Goal: Find contact information: Find contact information

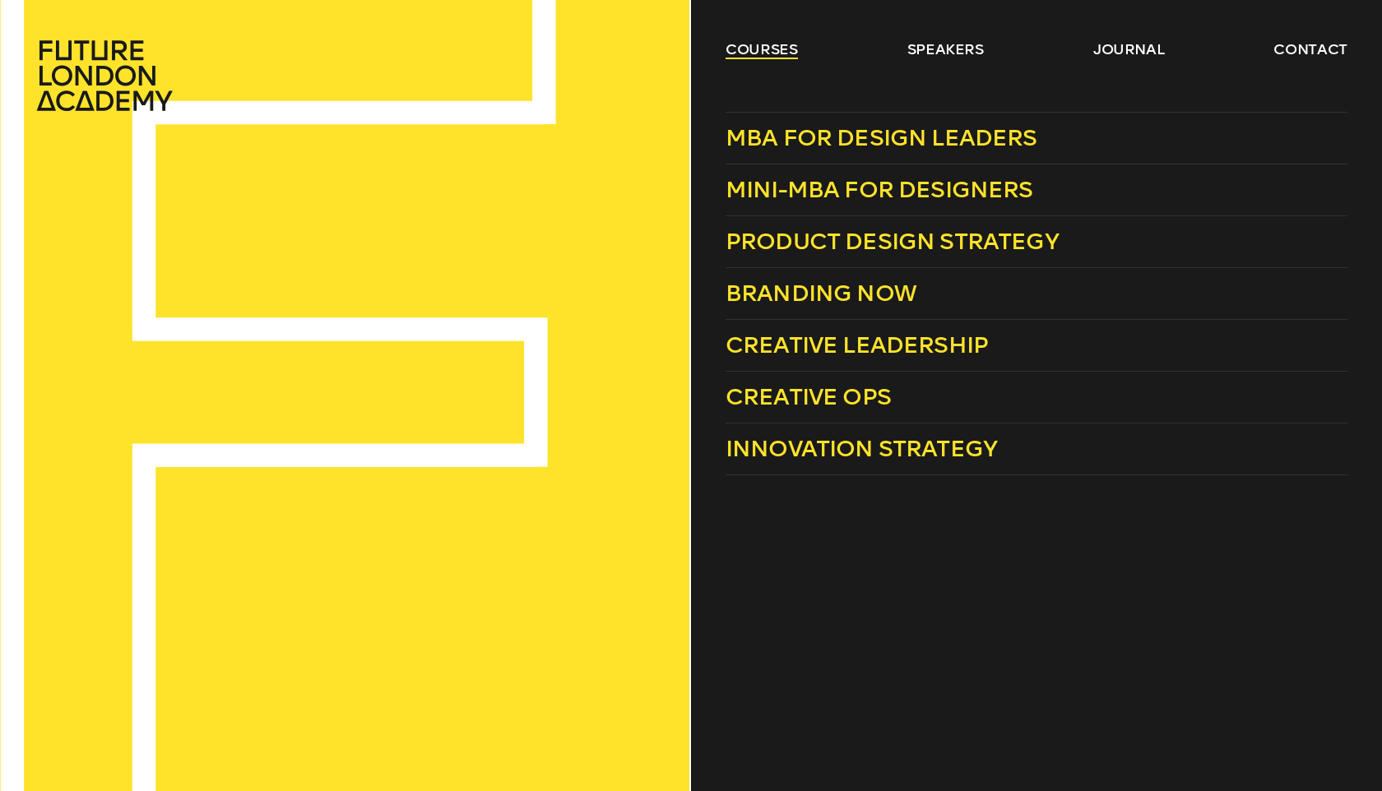
click at [746, 44] on link "courses" at bounding box center [761, 49] width 72 height 20
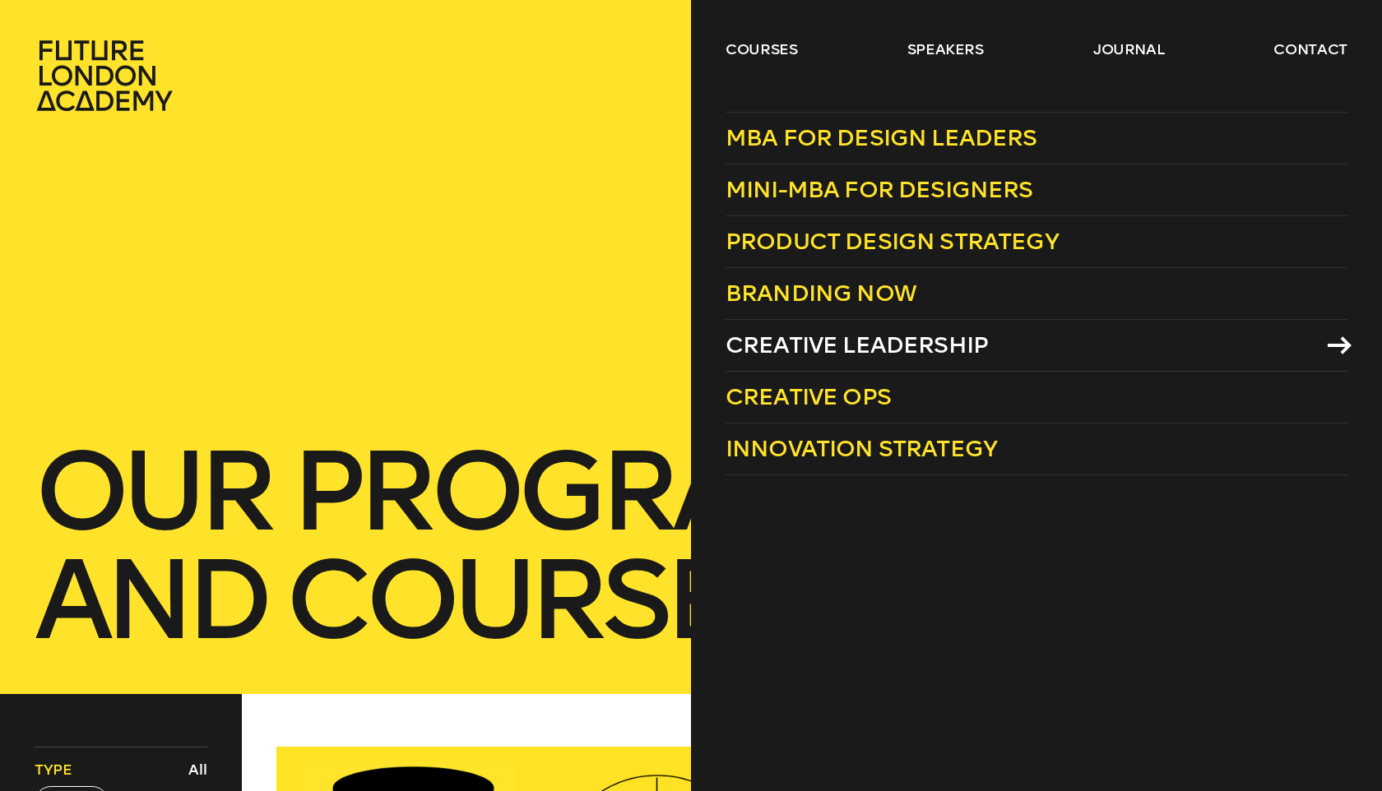
click at [770, 364] on link "Creative Leadership" at bounding box center [1036, 346] width 622 height 52
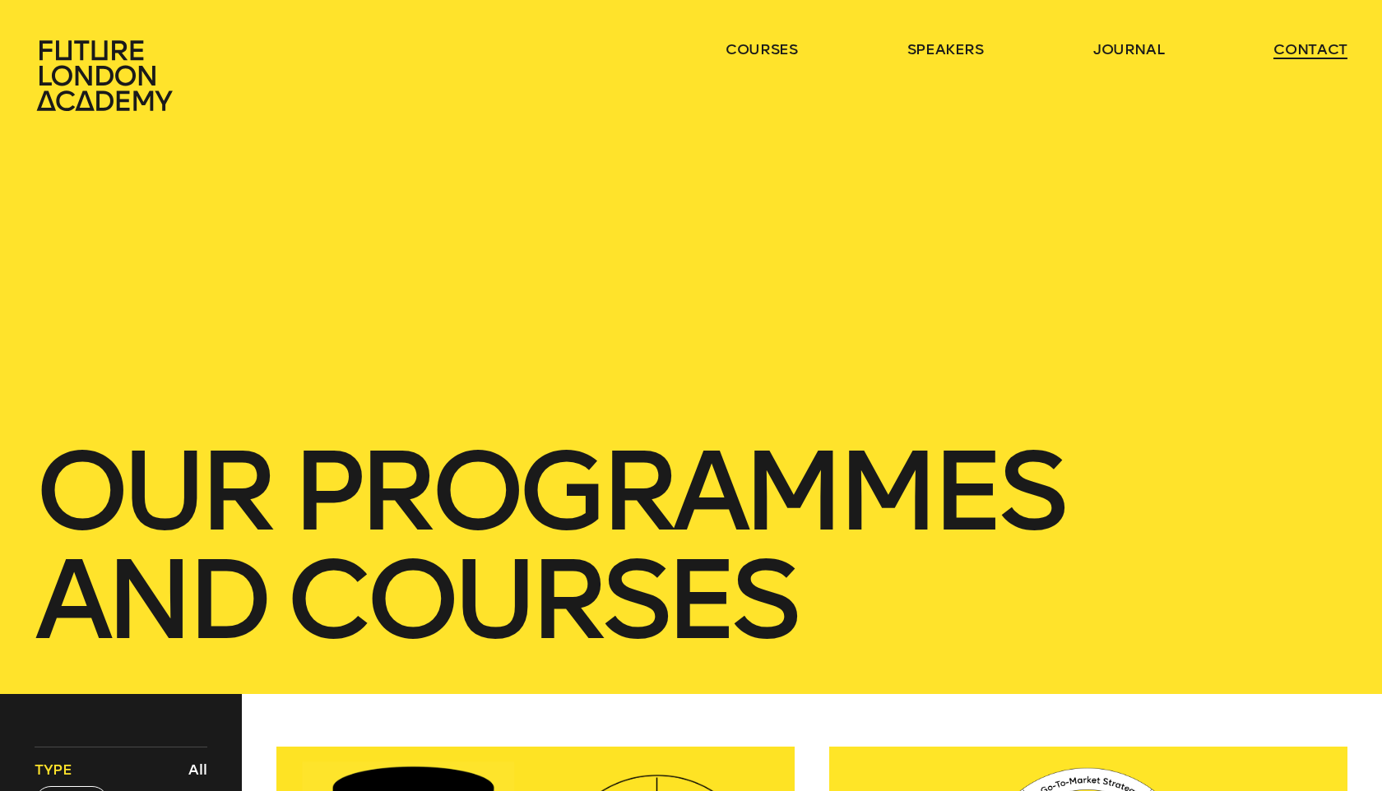
click at [1320, 43] on link "contact" at bounding box center [1310, 49] width 74 height 20
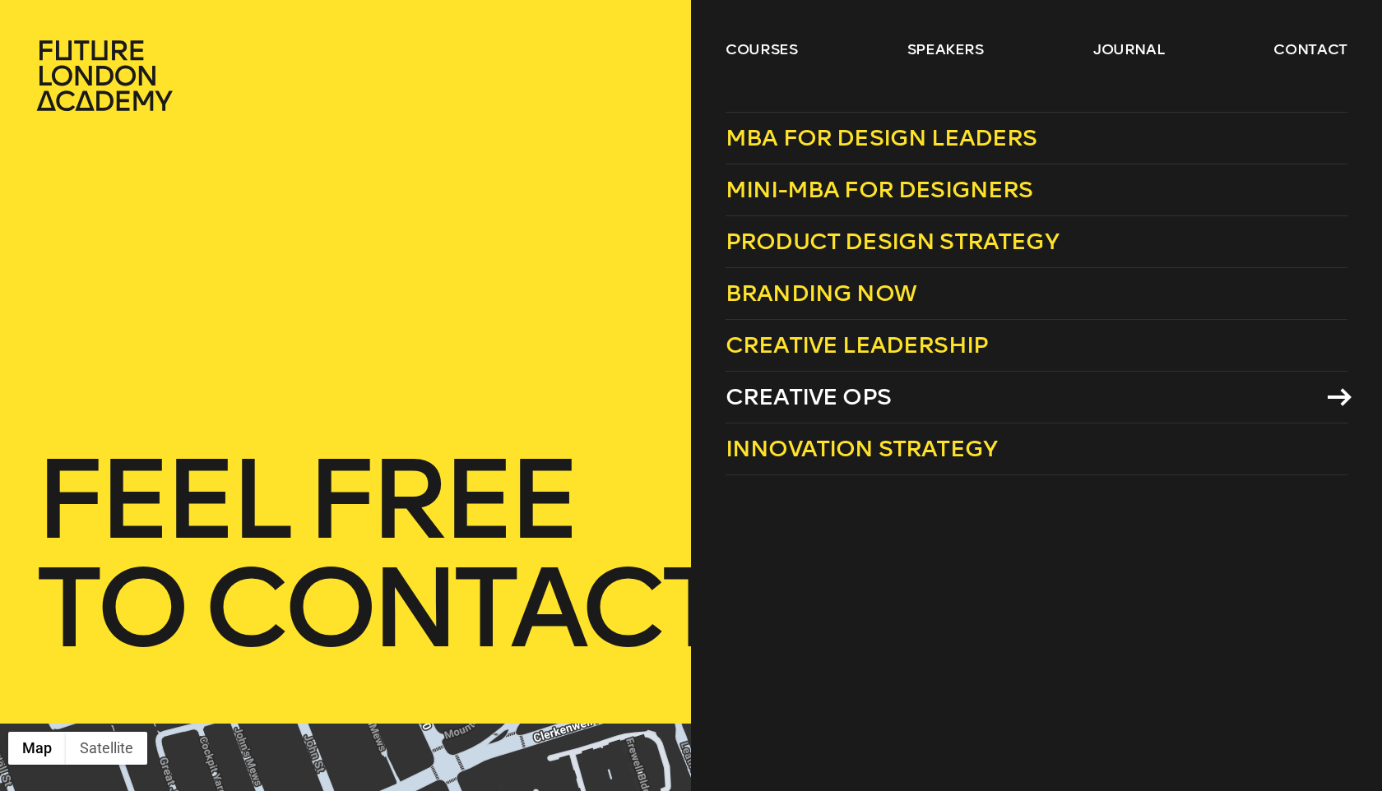
click at [770, 408] on span "Creative Ops" at bounding box center [807, 396] width 165 height 27
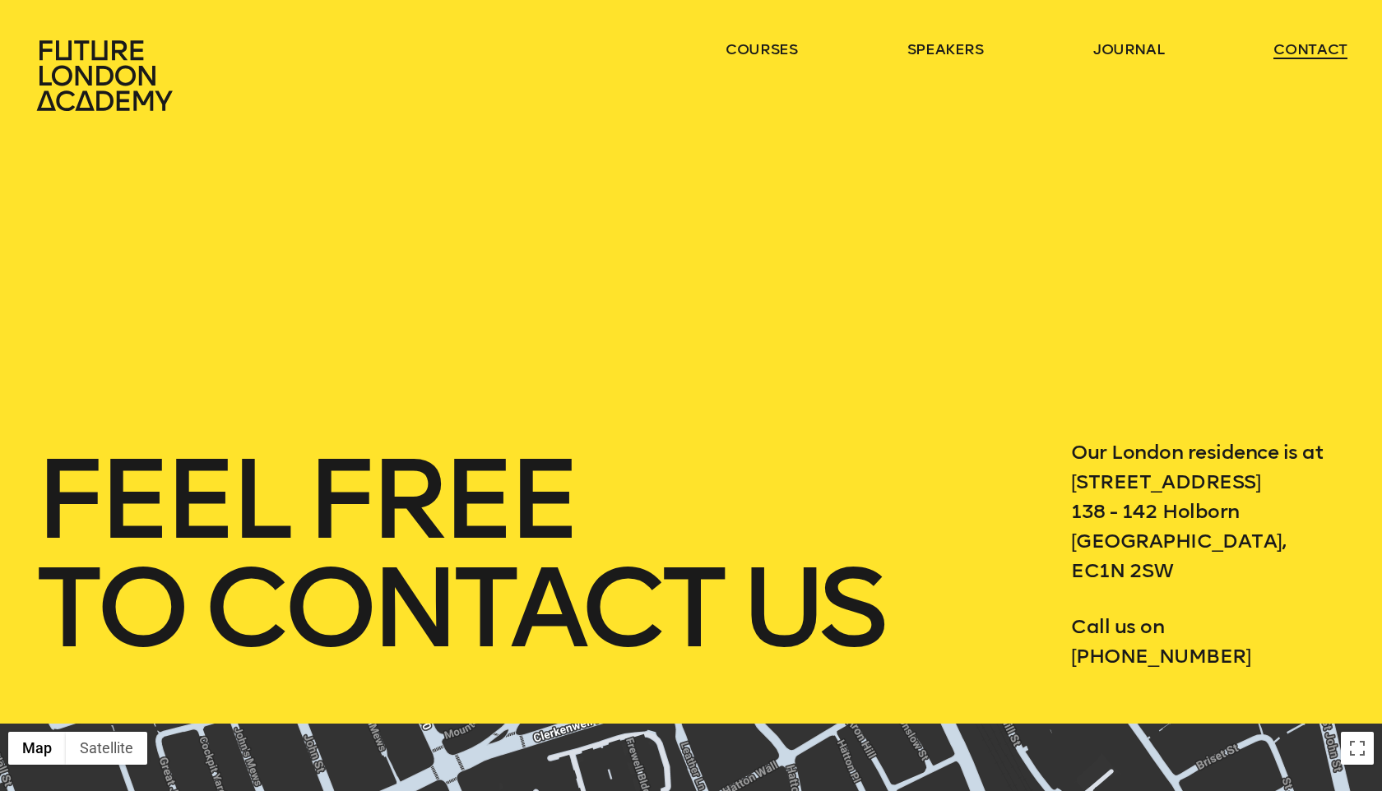
click at [1314, 53] on link "contact" at bounding box center [1310, 49] width 74 height 20
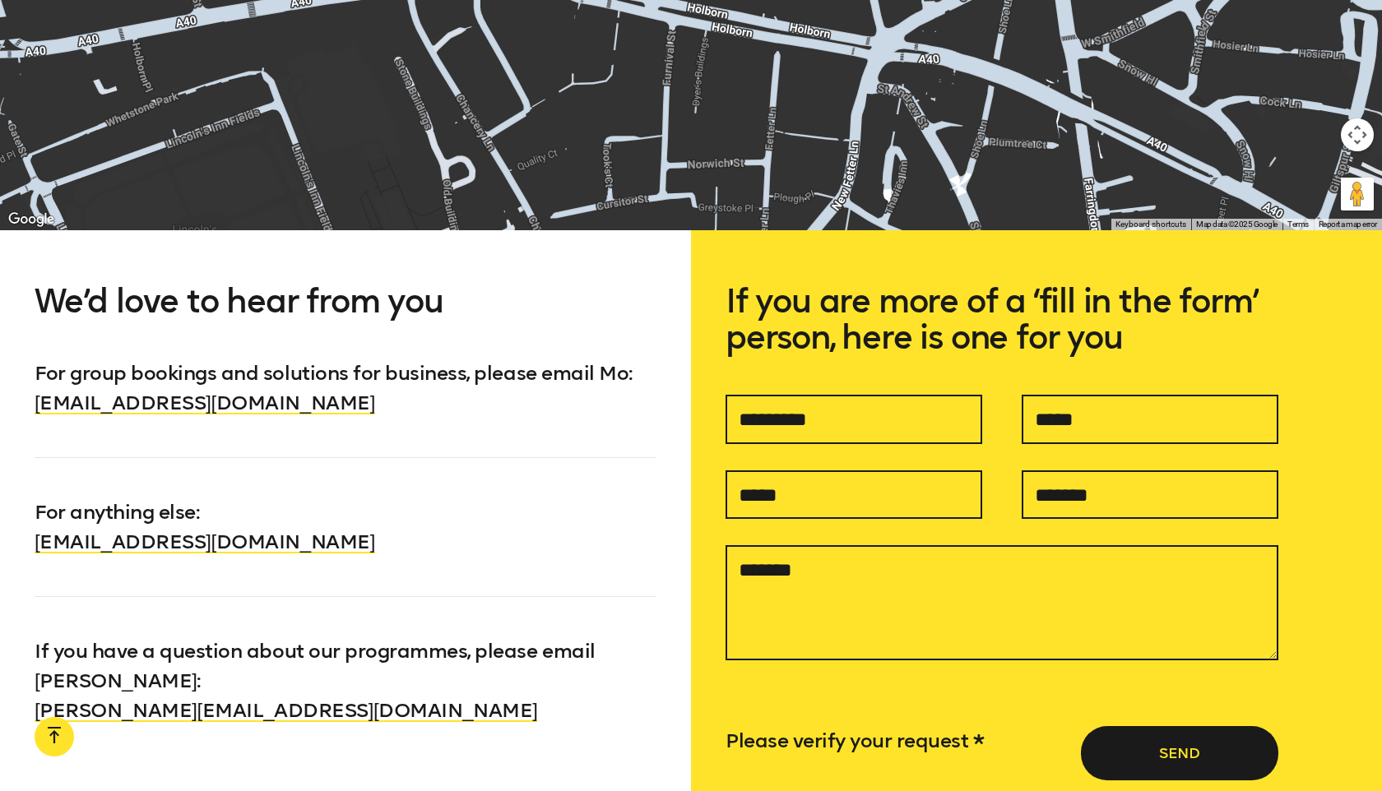
scroll to position [1291, 0]
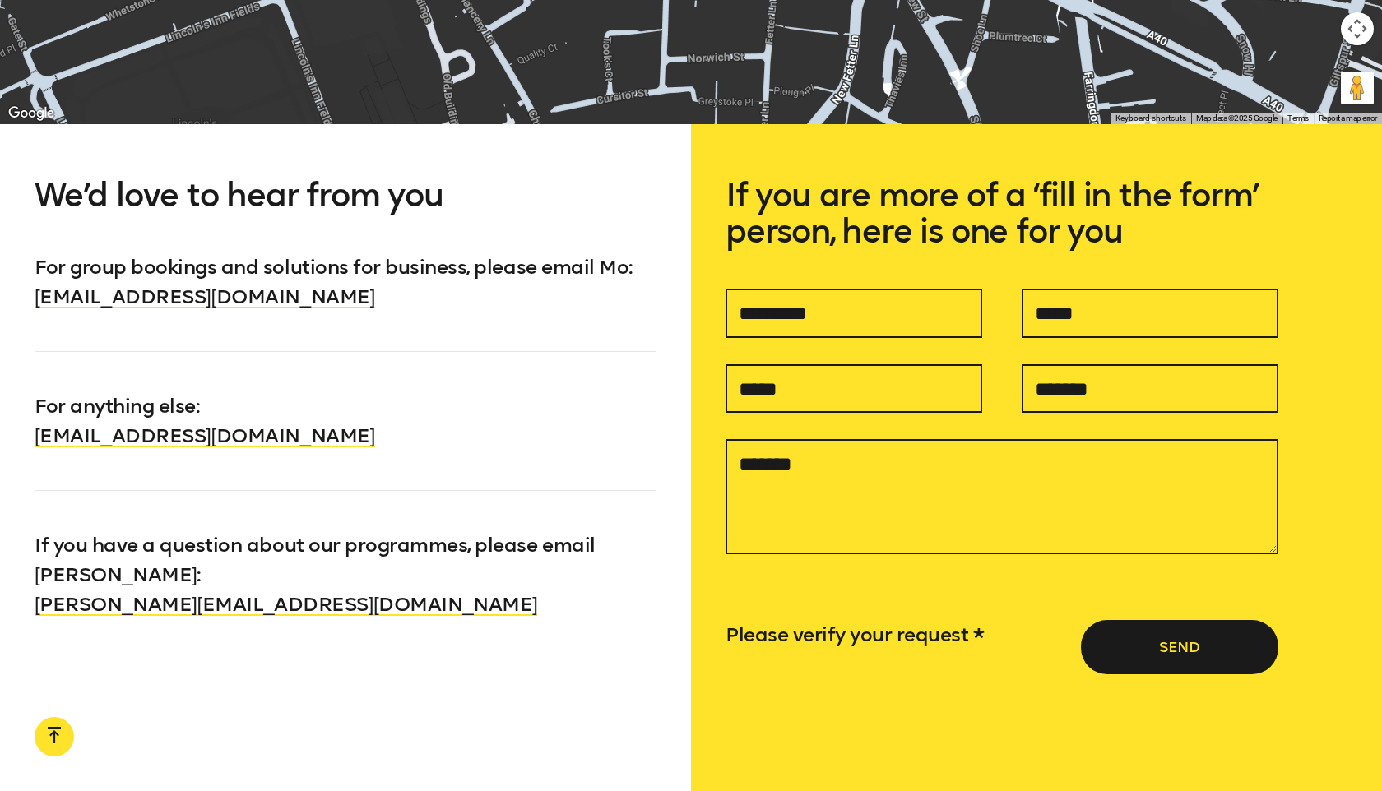
click at [401, 610] on p "If you have a question about our programmes, please email Andrea : andrea@futur…" at bounding box center [346, 554] width 622 height 129
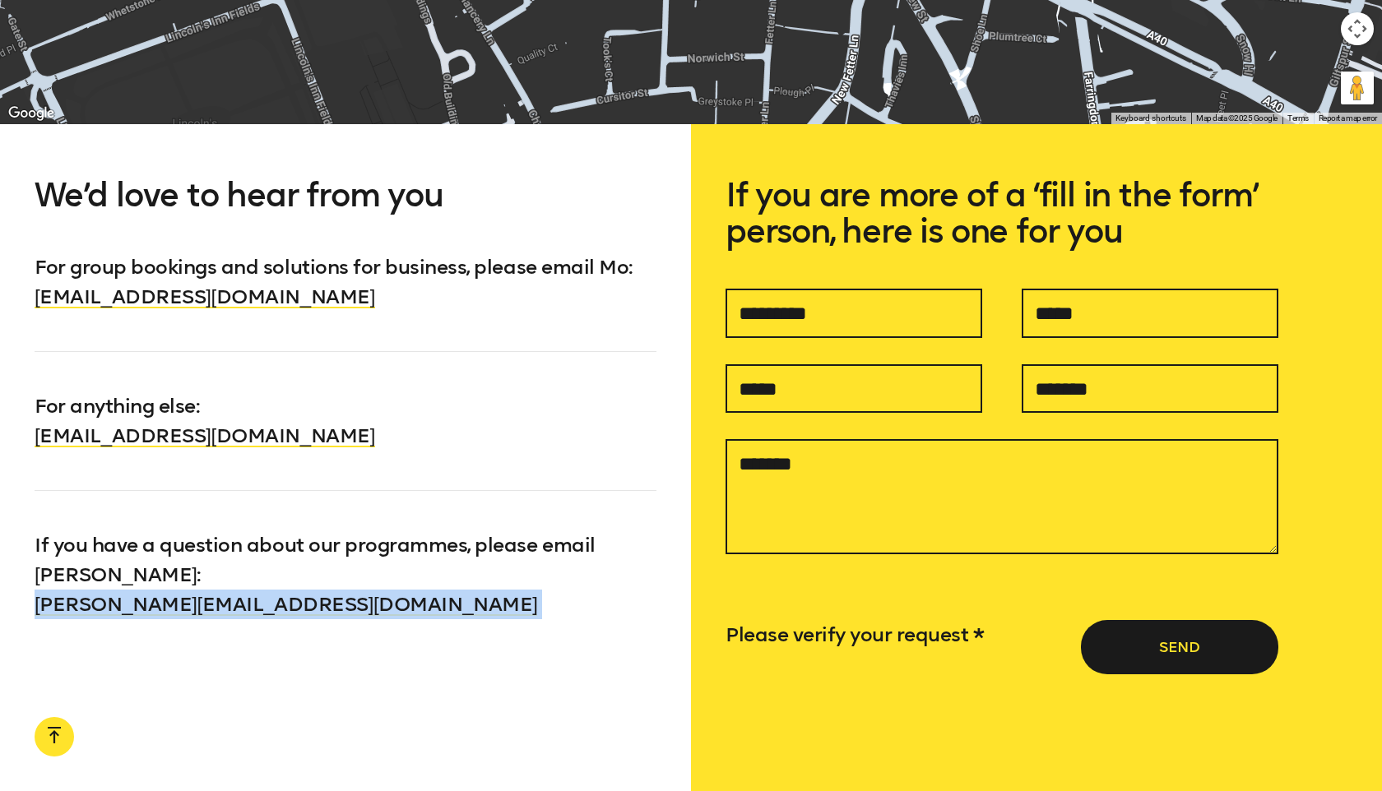
click at [401, 610] on p "If you have a question about our programmes, please email Andrea : andrea@futur…" at bounding box center [346, 554] width 622 height 129
copy link "[PERSON_NAME][EMAIL_ADDRESS][DOMAIN_NAME]"
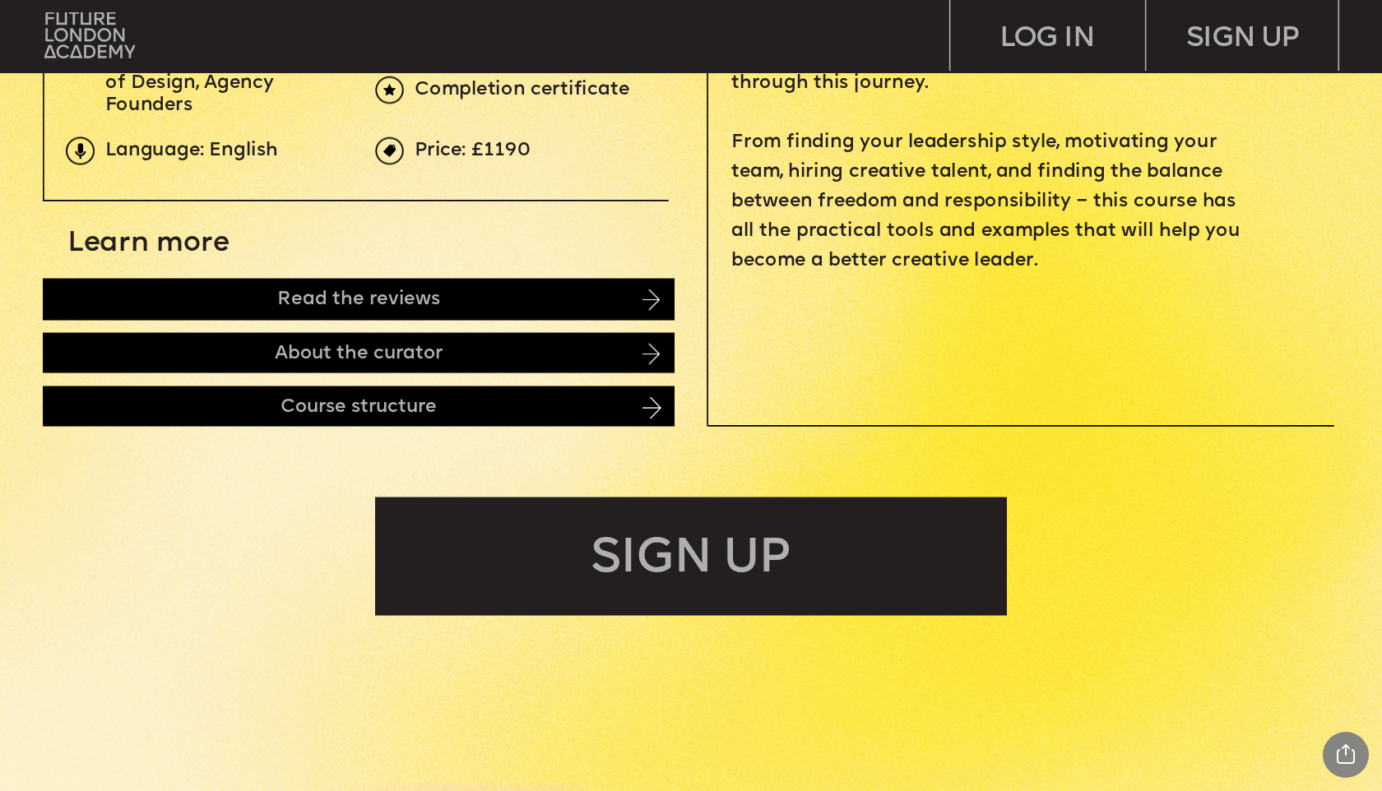
scroll to position [849, 0]
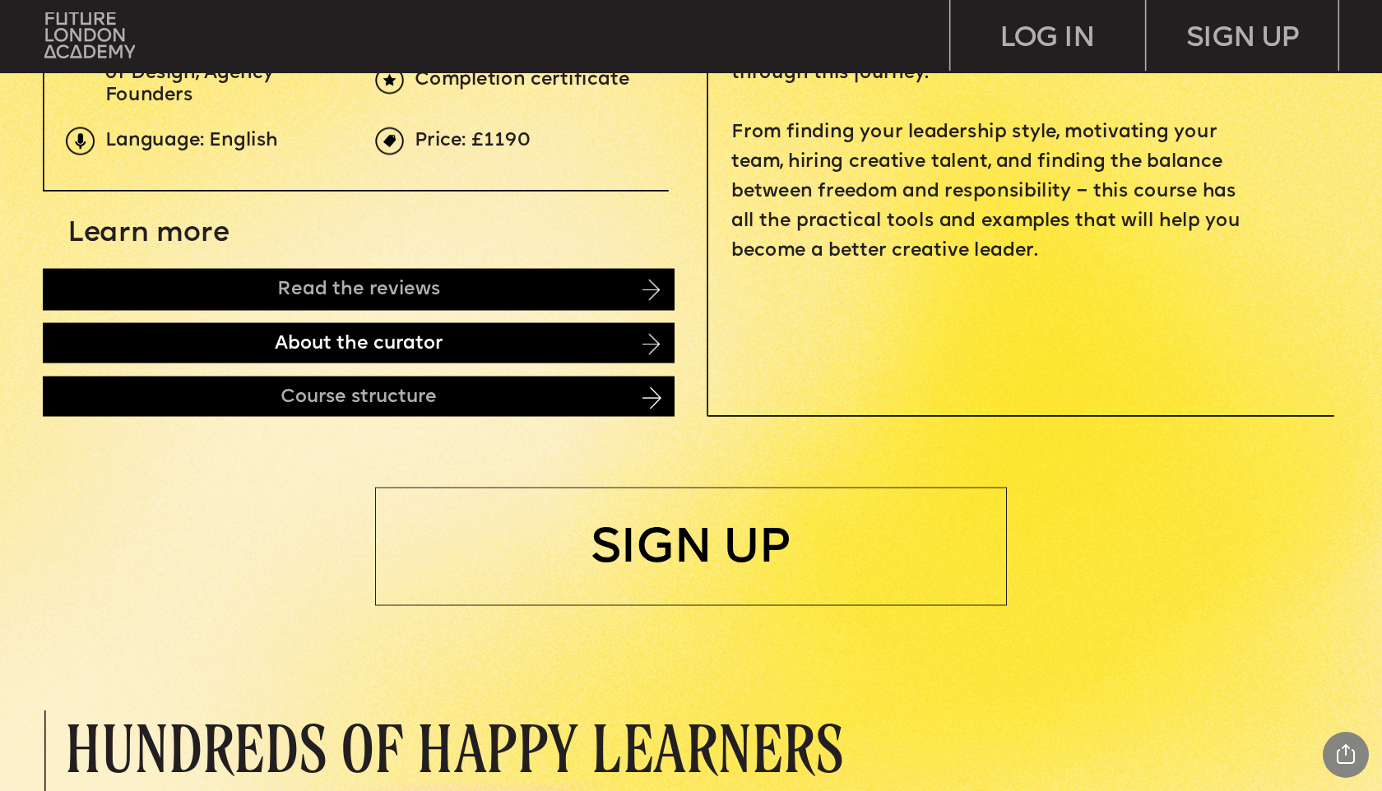
click at [451, 346] on div "About the curator" at bounding box center [359, 342] width 632 height 40
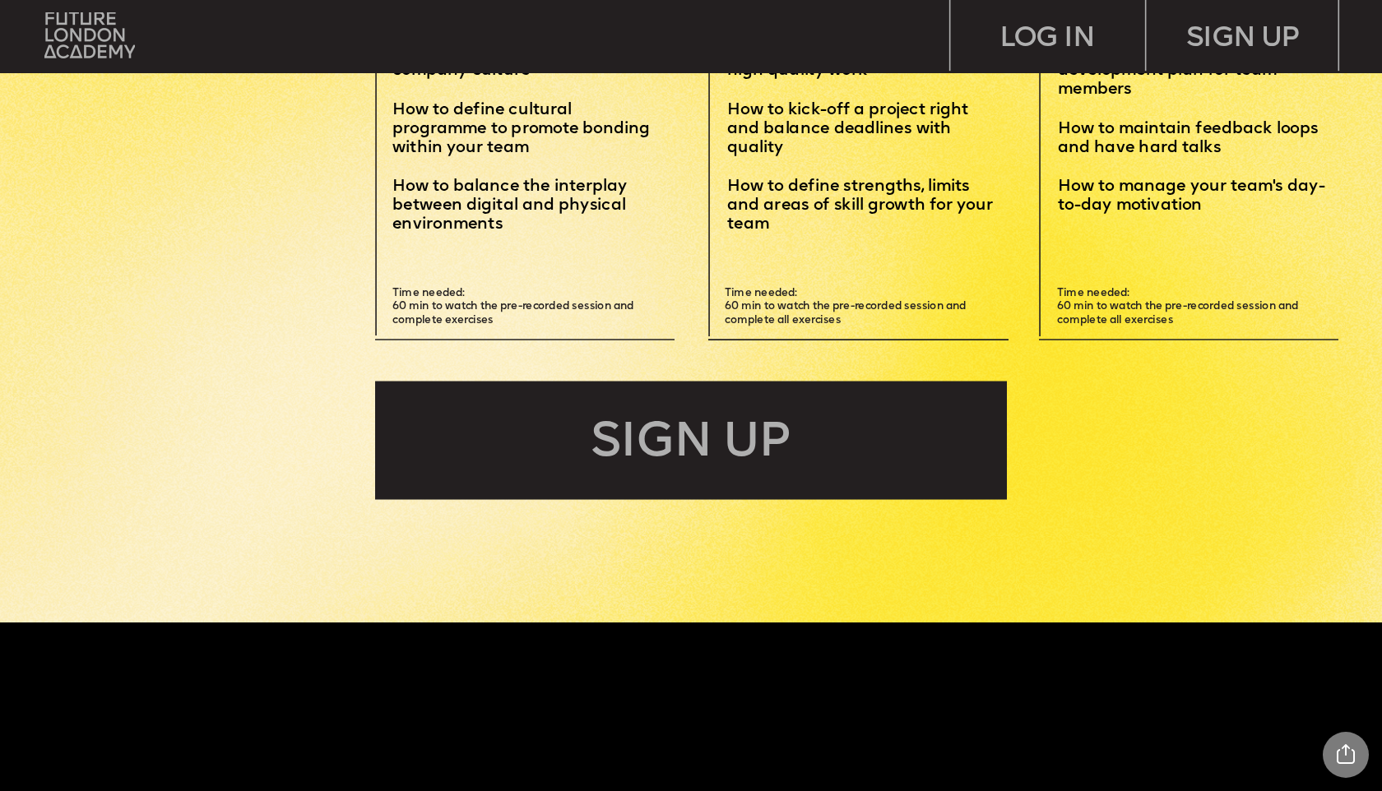
scroll to position [4750, 0]
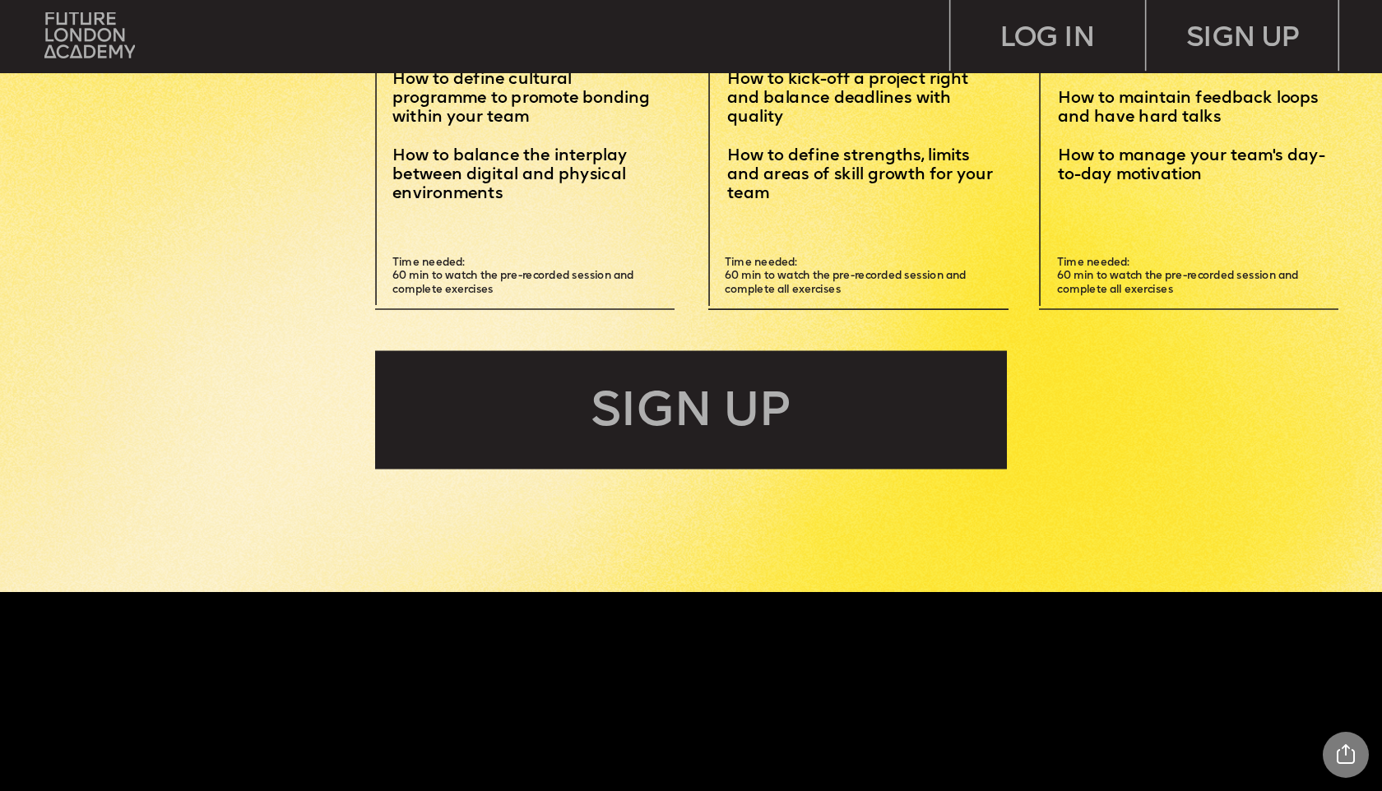
click at [716, 393] on div "SIGN UP" at bounding box center [691, 410] width 632 height 118
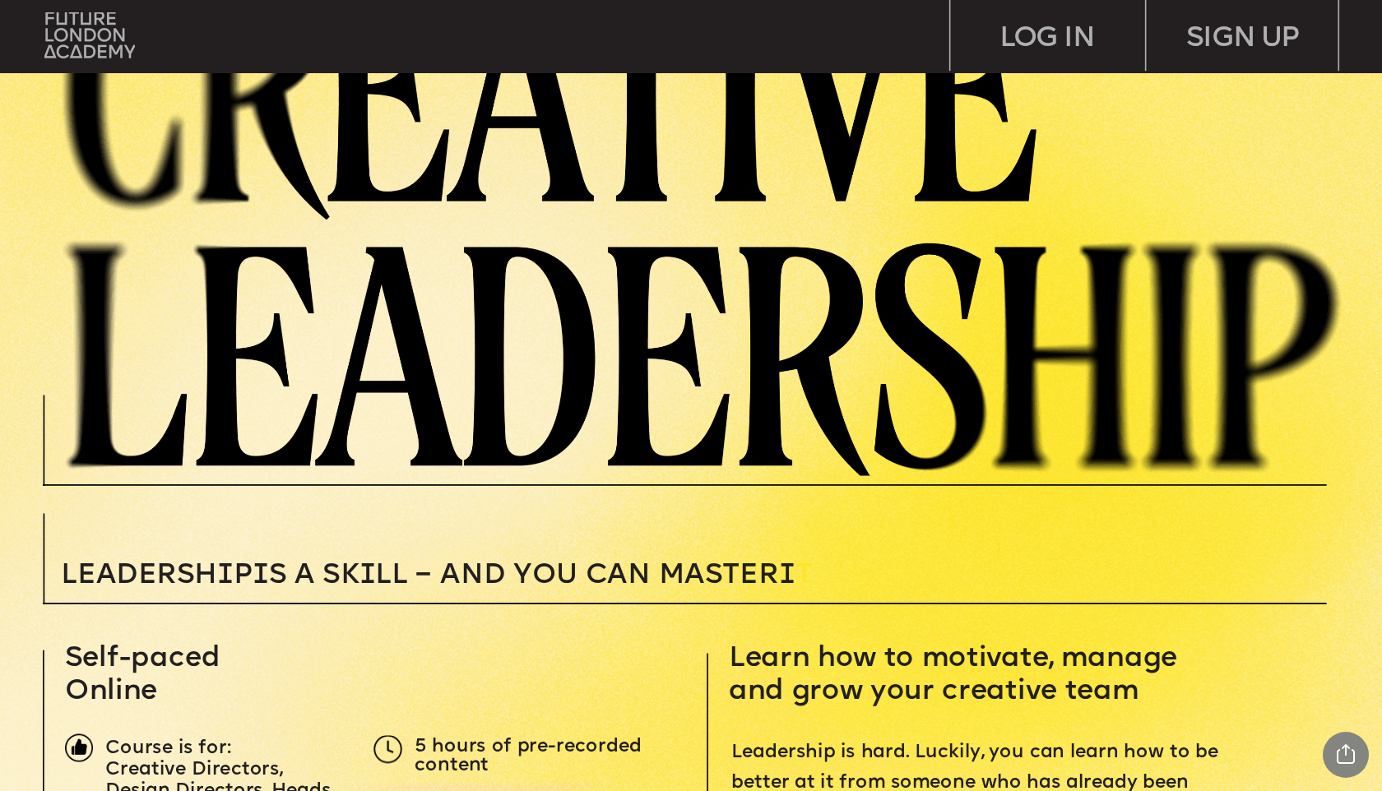
scroll to position [0, 0]
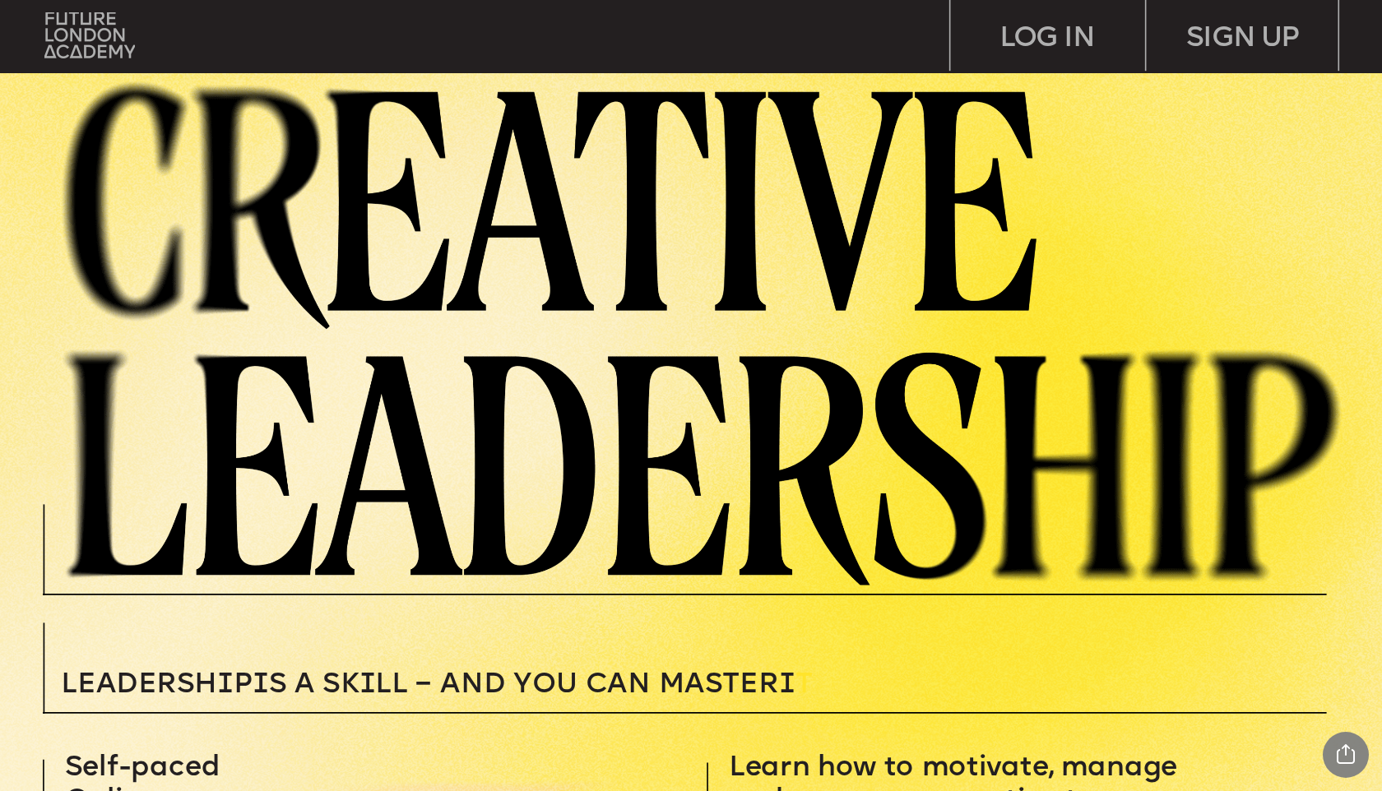
click at [614, 236] on img at bounding box center [714, 330] width 1335 height 512
click at [739, 279] on img at bounding box center [714, 330] width 1335 height 512
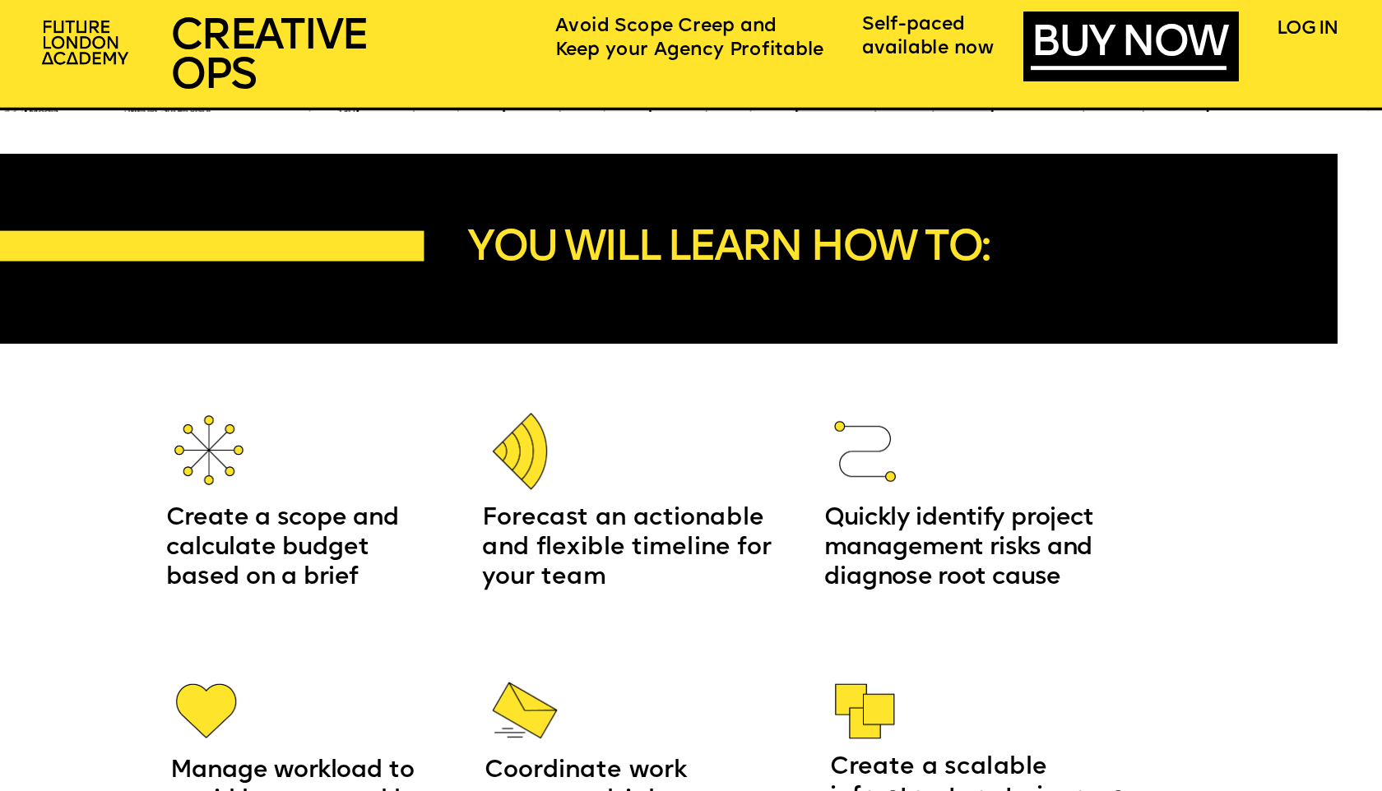
scroll to position [2529, 0]
